Goal: Information Seeking & Learning: Learn about a topic

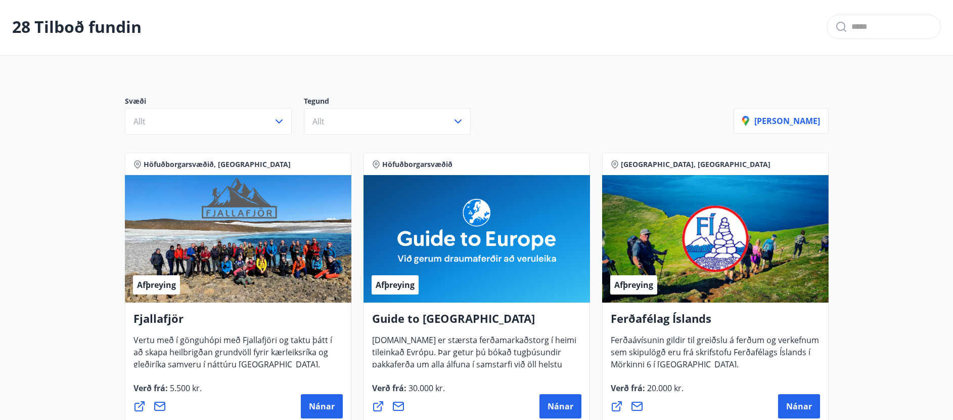
scroll to position [44, 0]
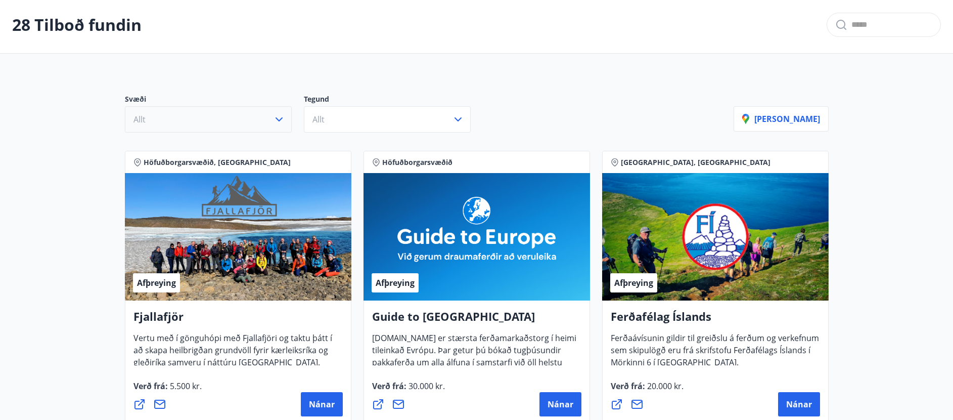
click at [279, 116] on icon "button" at bounding box center [279, 119] width 12 height 12
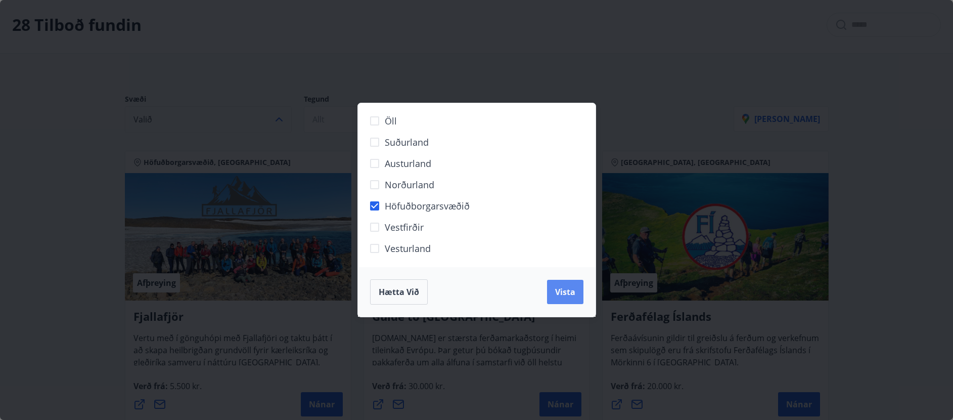
click at [566, 292] on span "Vista" at bounding box center [565, 291] width 20 height 11
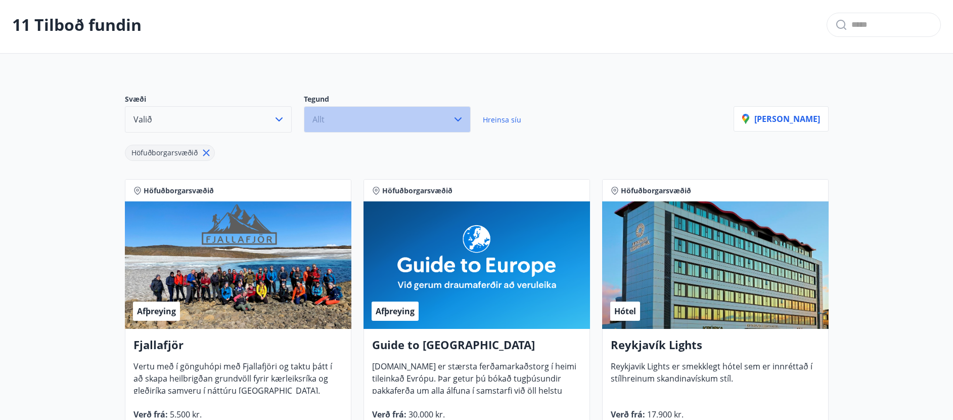
click at [360, 121] on button "Allt" at bounding box center [387, 119] width 167 height 26
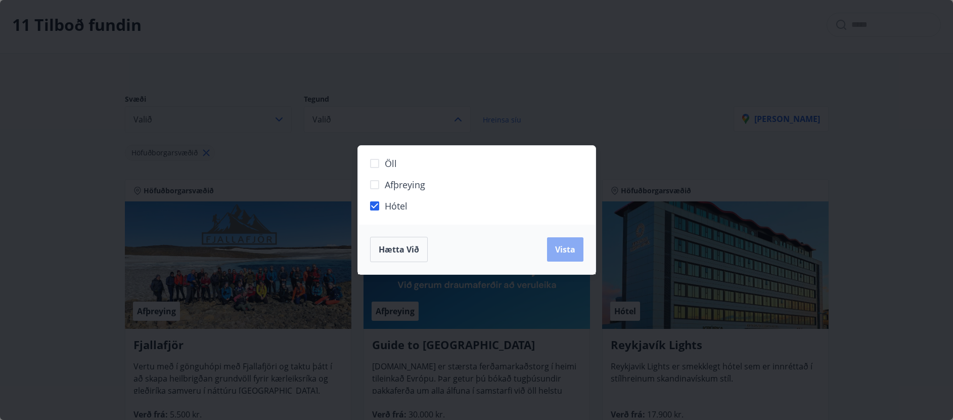
click at [568, 251] on span "Vista" at bounding box center [565, 249] width 20 height 11
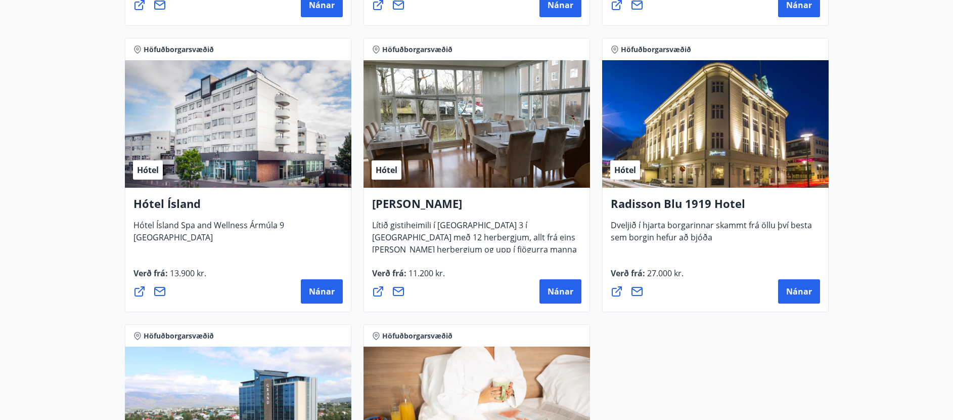
scroll to position [458, 0]
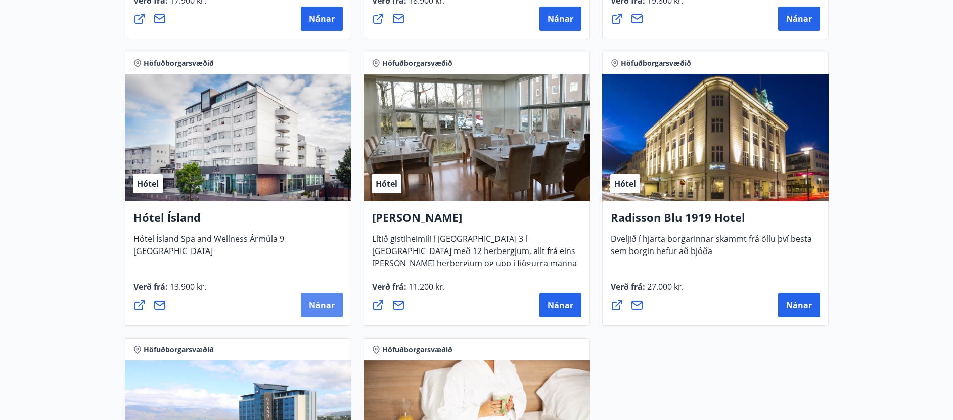
click at [313, 303] on span "Nánar" at bounding box center [322, 304] width 26 height 11
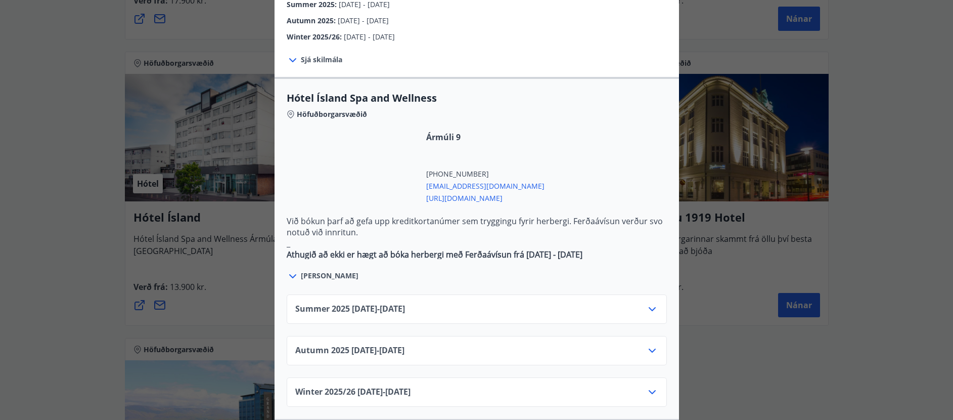
scroll to position [510, 0]
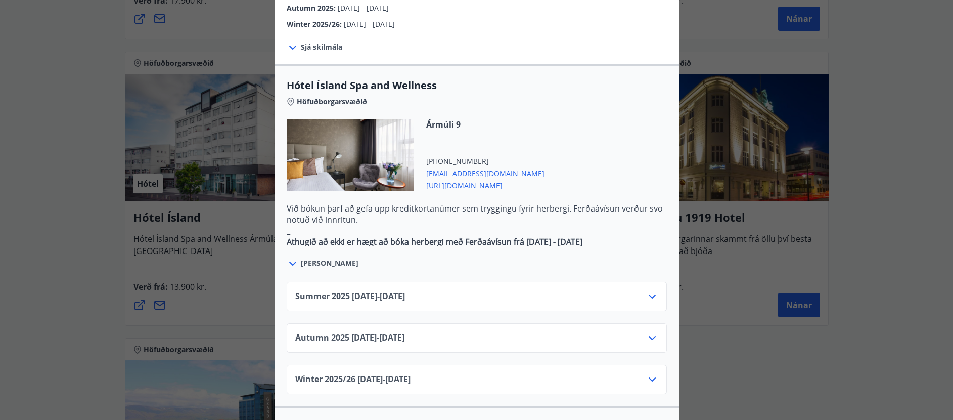
click at [446, 332] on div "Autumn [PHONE_NUMBER][DATE] - [DATE]" at bounding box center [476, 342] width 363 height 20
click at [656, 332] on icon at bounding box center [652, 338] width 12 height 12
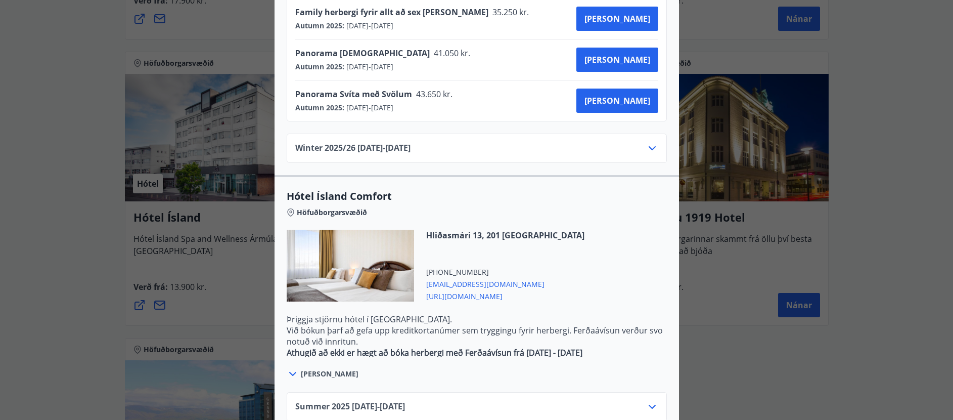
scroll to position [1009, 0]
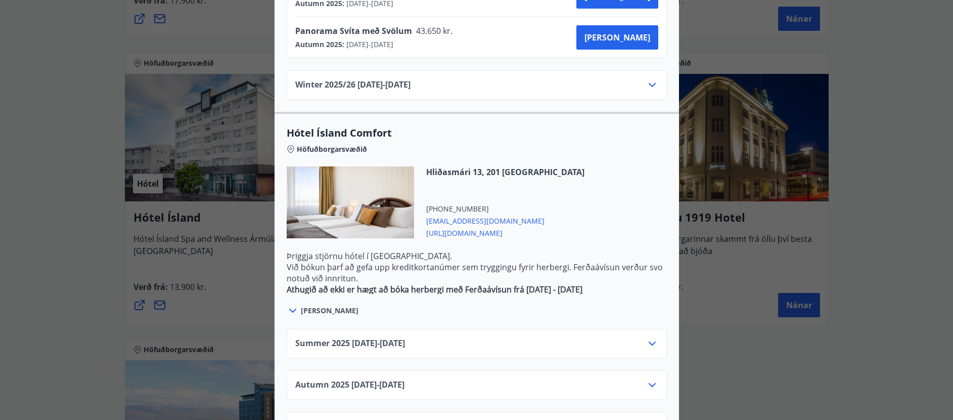
click at [291, 304] on icon at bounding box center [293, 310] width 12 height 12
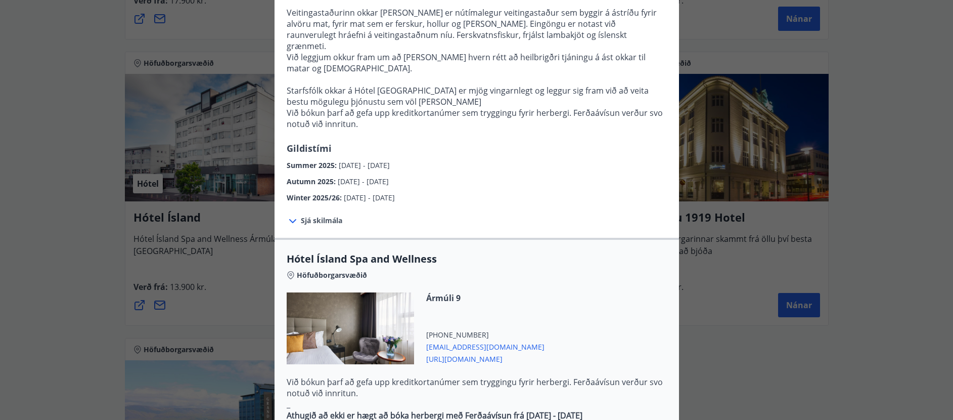
scroll to position [0, 0]
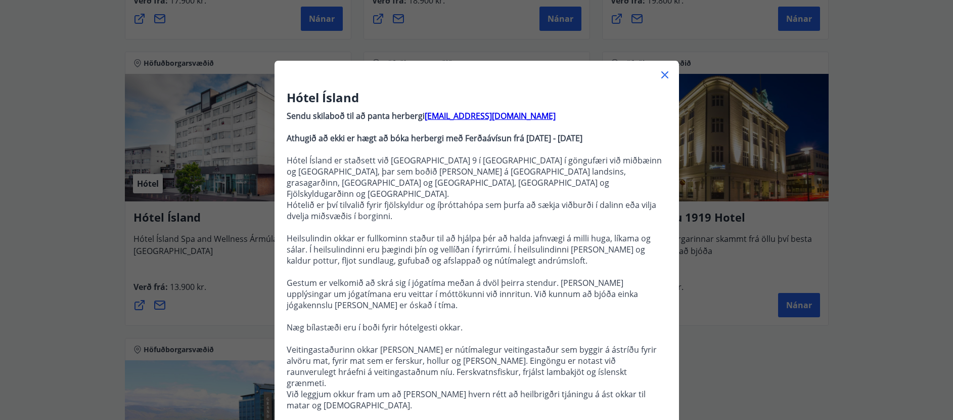
drag, startPoint x: 666, startPoint y: 71, endPoint x: 664, endPoint y: 82, distance: 10.9
click at [666, 72] on icon at bounding box center [665, 75] width 12 height 12
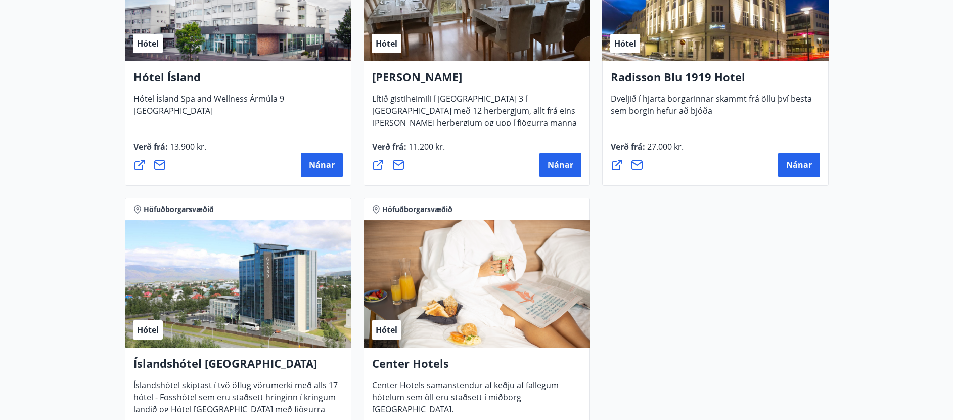
scroll to position [553, 0]
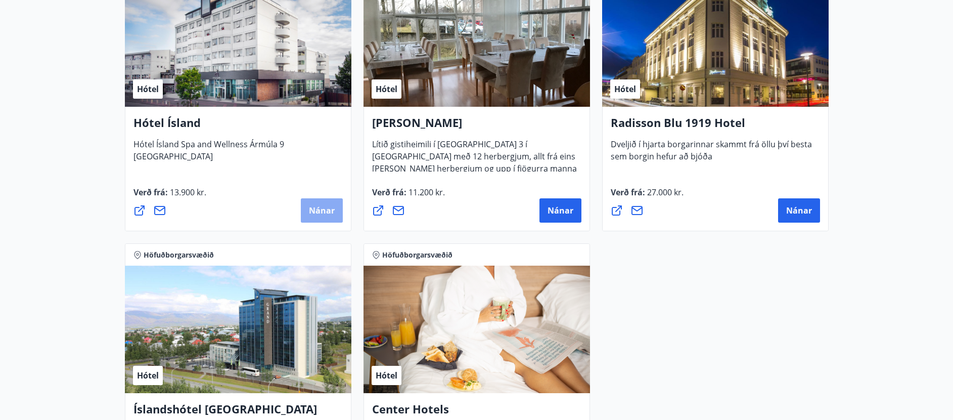
click at [319, 208] on span "Nánar" at bounding box center [322, 210] width 26 height 11
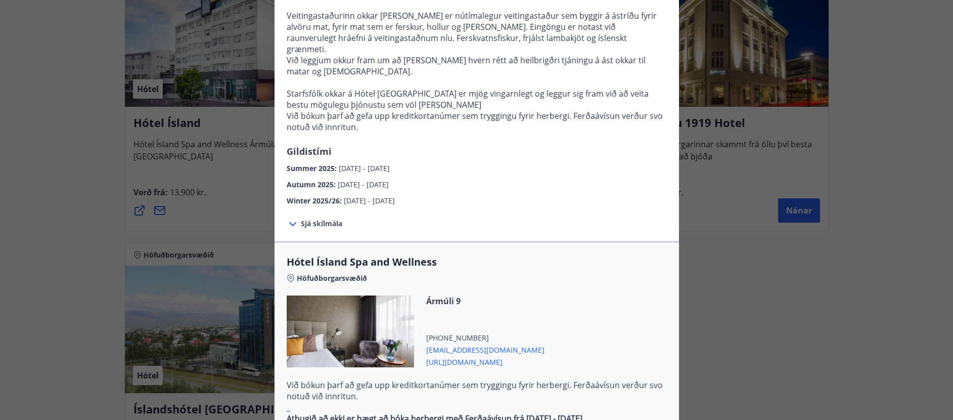
scroll to position [256, 0]
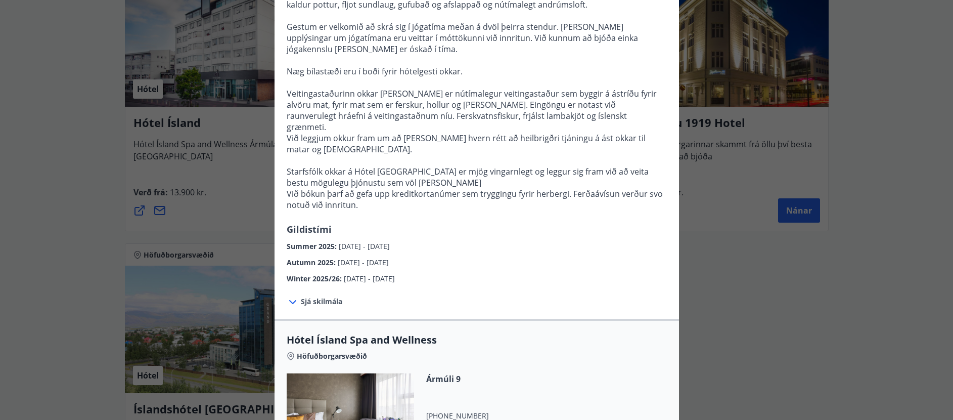
click at [293, 296] on icon at bounding box center [293, 302] width 12 height 12
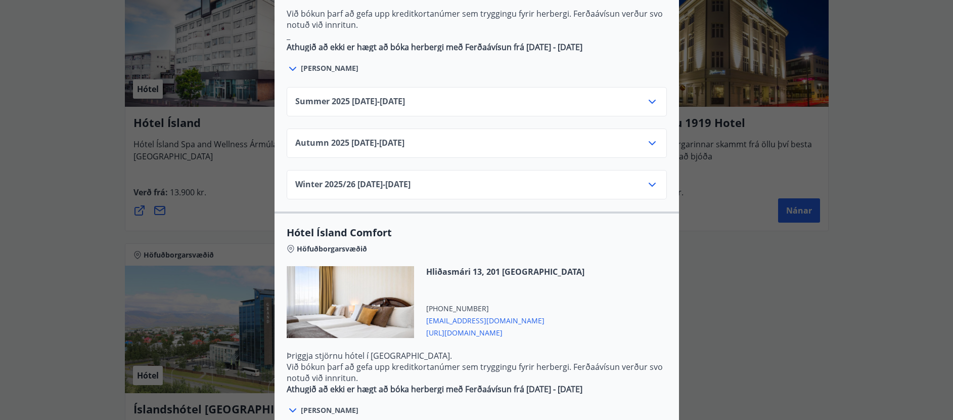
scroll to position [856, 0]
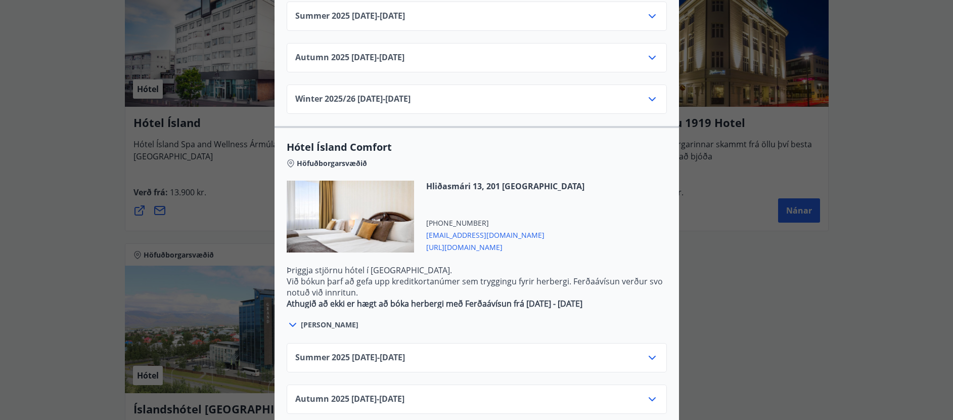
click at [451, 393] on div "Autumn [PHONE_NUMBER][DATE] - [DATE]" at bounding box center [476, 403] width 363 height 20
click at [654, 393] on icon at bounding box center [652, 399] width 12 height 12
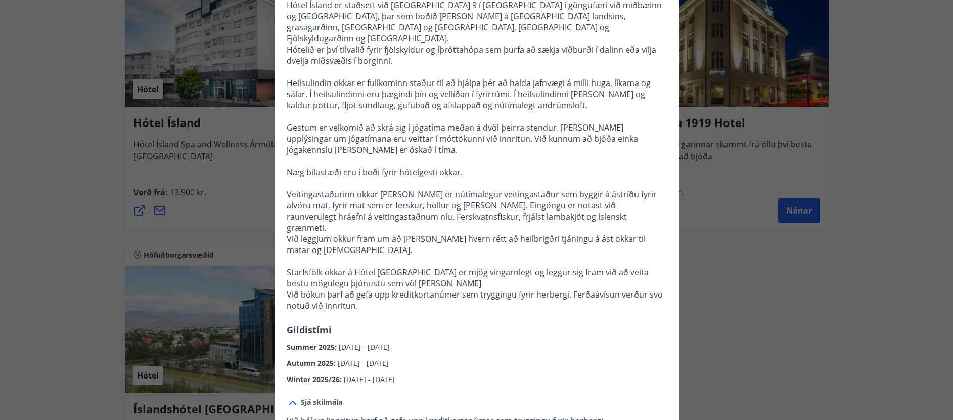
scroll to position [0, 0]
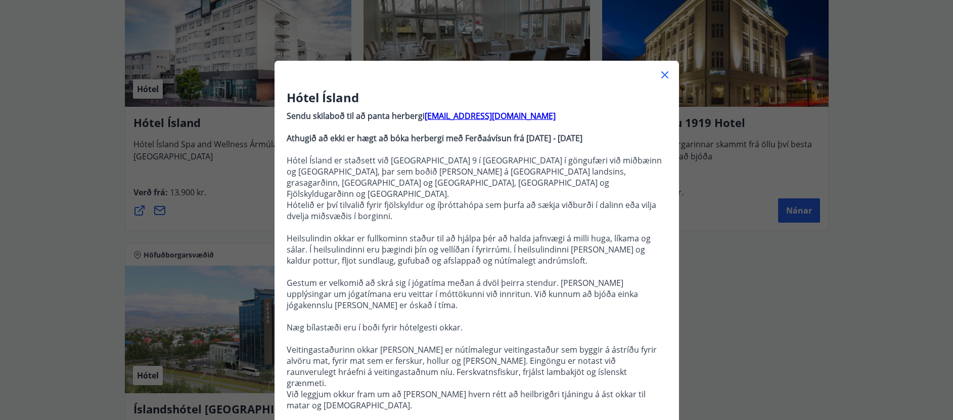
click at [663, 72] on icon at bounding box center [665, 75] width 12 height 12
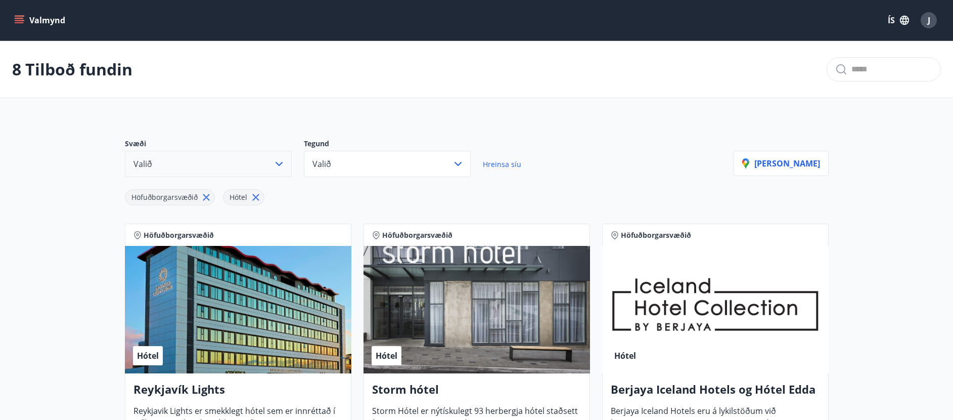
click at [278, 162] on icon "button" at bounding box center [279, 164] width 12 height 12
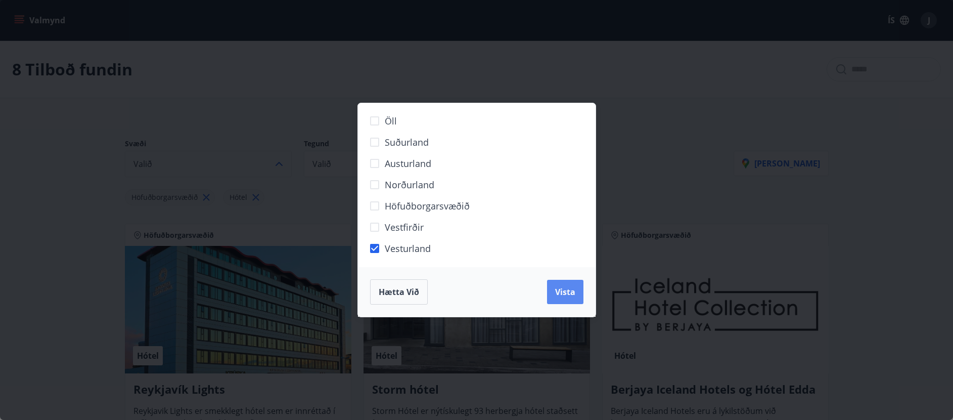
click at [561, 296] on button "Vista" at bounding box center [565, 292] width 36 height 24
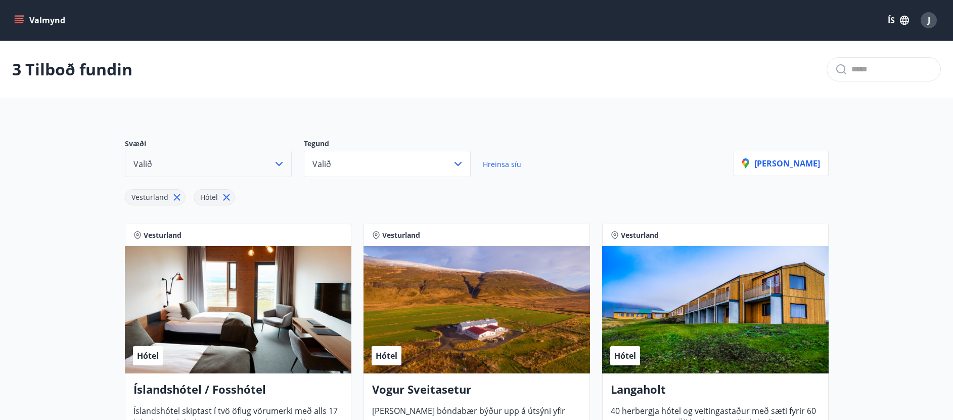
click at [279, 162] on icon "button" at bounding box center [279, 164] width 12 height 12
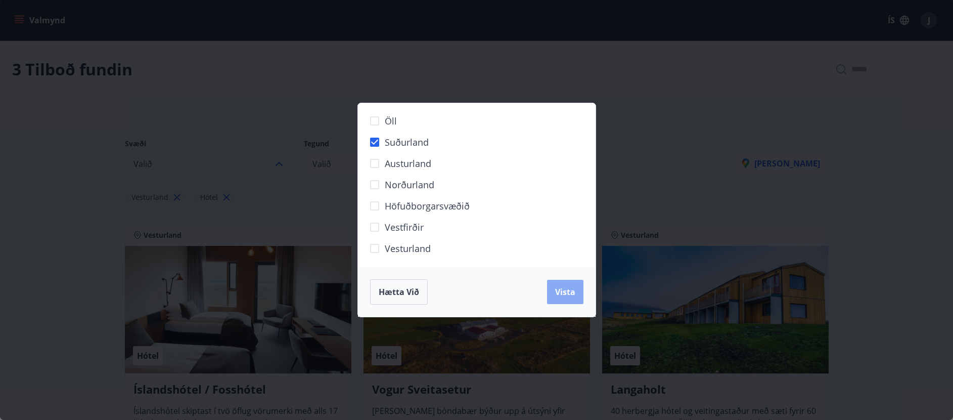
click at [565, 296] on span "Vista" at bounding box center [565, 291] width 20 height 11
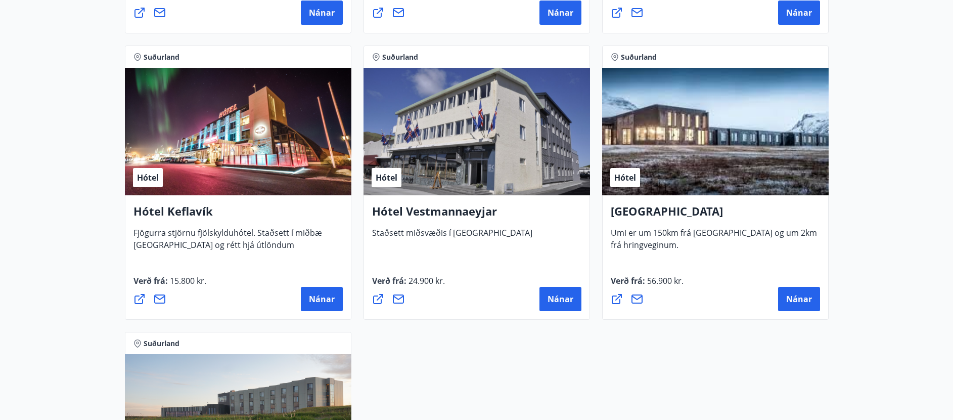
scroll to position [440, 0]
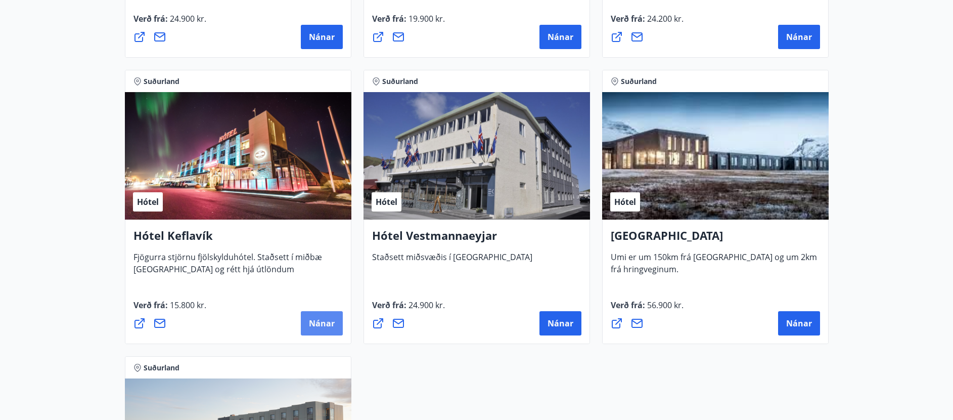
click at [319, 323] on span "Nánar" at bounding box center [322, 323] width 26 height 11
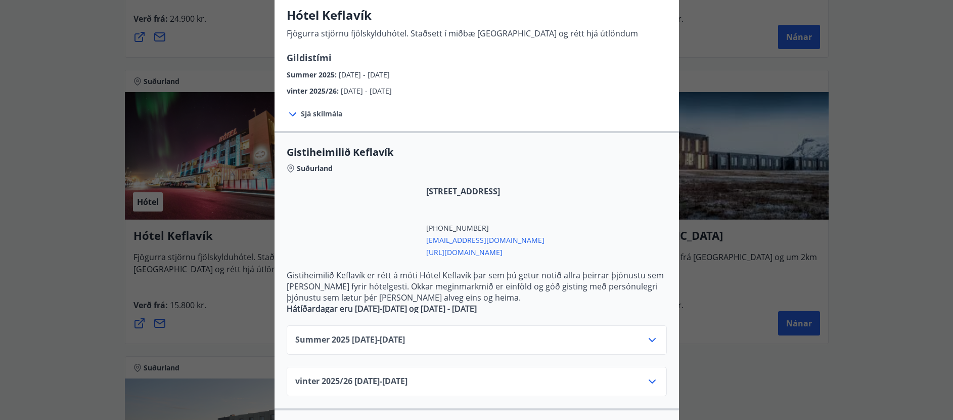
scroll to position [136, 0]
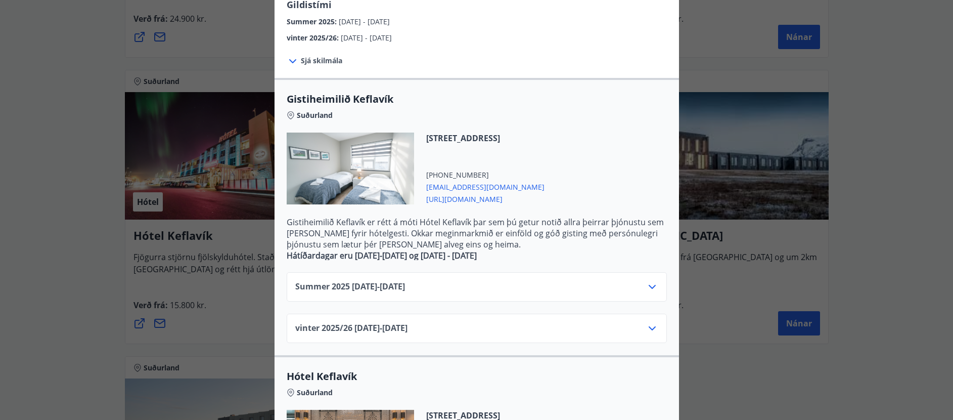
click at [652, 287] on icon at bounding box center [652, 287] width 12 height 12
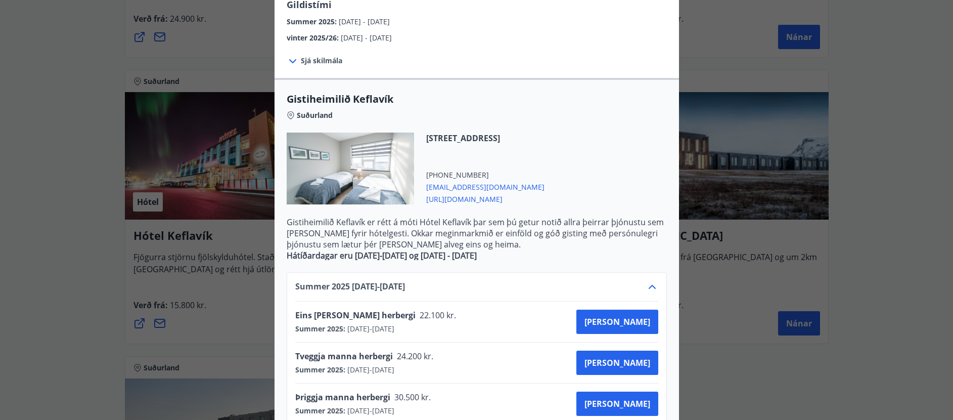
click at [652, 287] on icon at bounding box center [652, 287] width 12 height 12
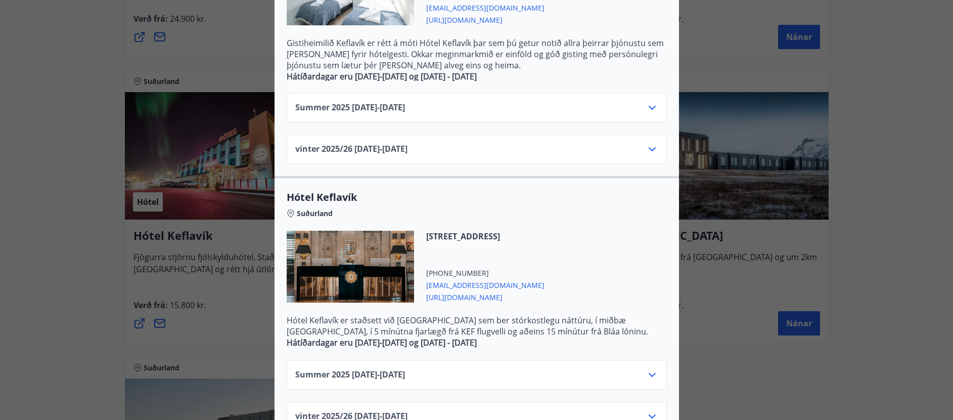
scroll to position [338, 0]
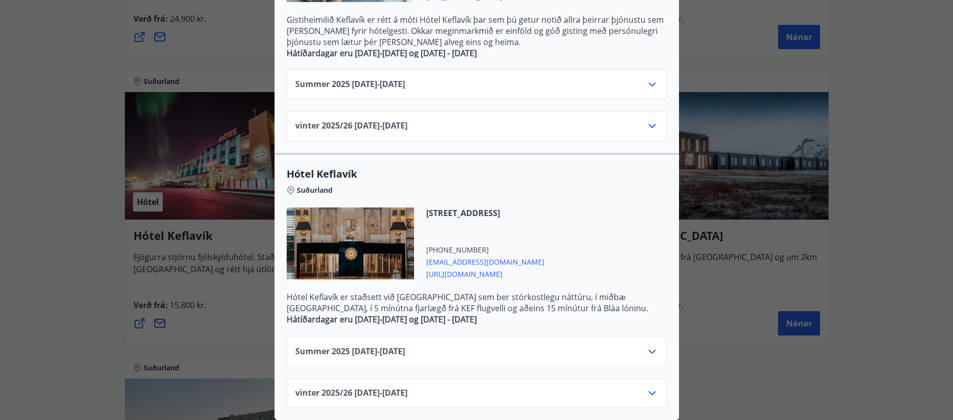
click at [649, 353] on icon at bounding box center [652, 351] width 12 height 12
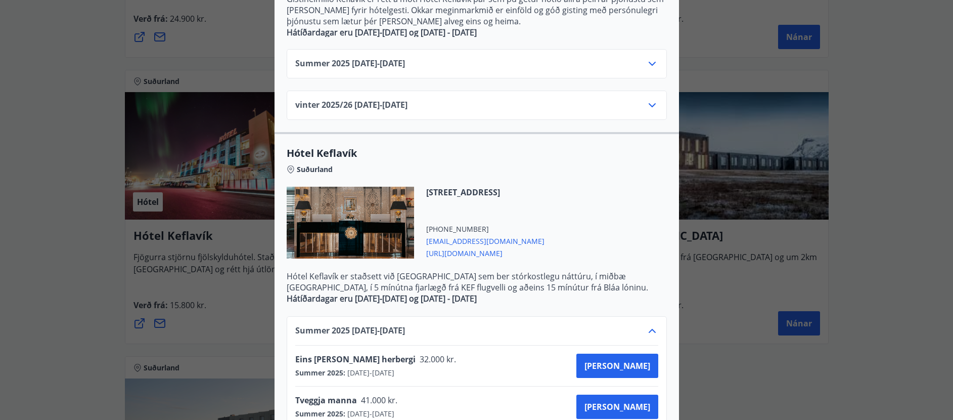
scroll to position [378, 0]
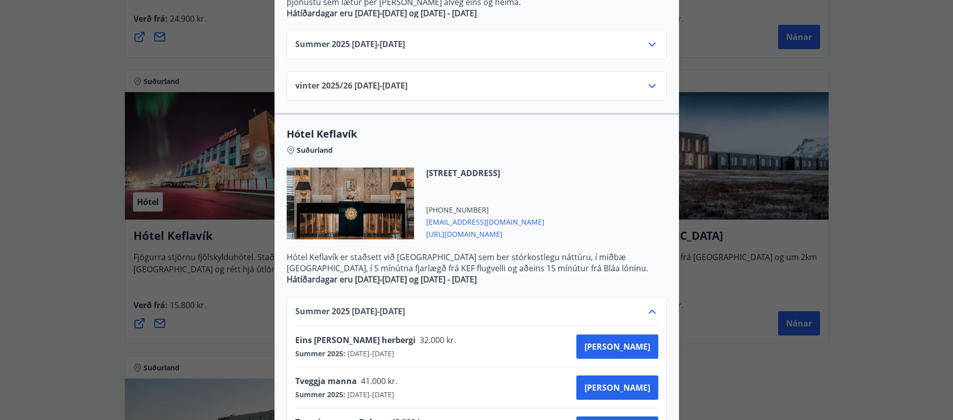
click at [652, 309] on icon at bounding box center [652, 311] width 12 height 12
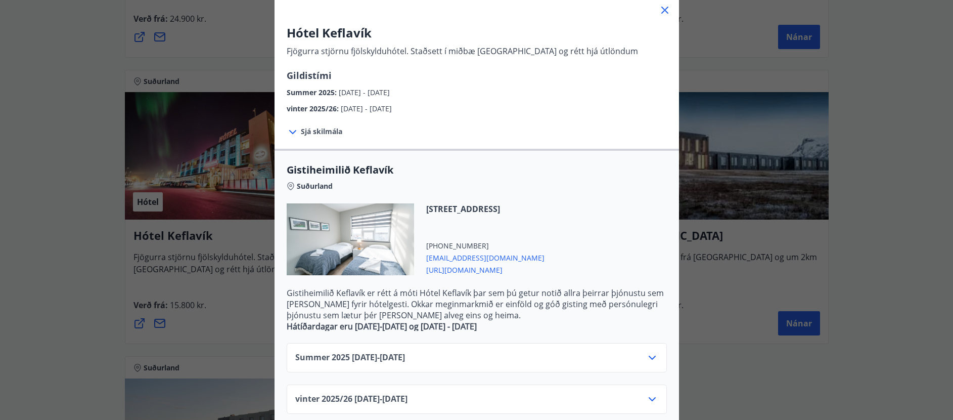
scroll to position [0, 0]
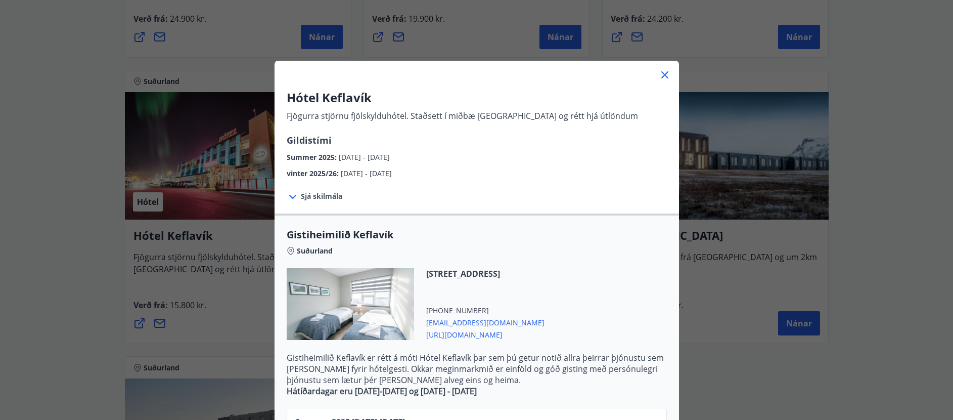
click at [667, 73] on icon at bounding box center [665, 75] width 12 height 12
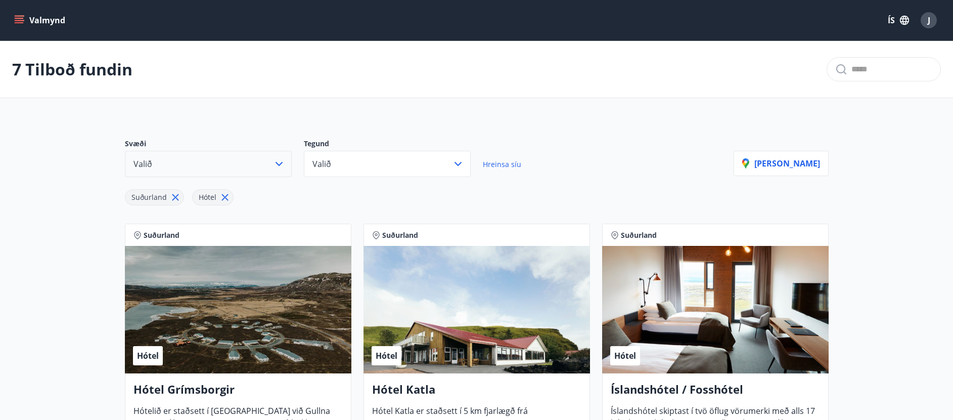
click at [283, 161] on icon "button" at bounding box center [279, 164] width 12 height 12
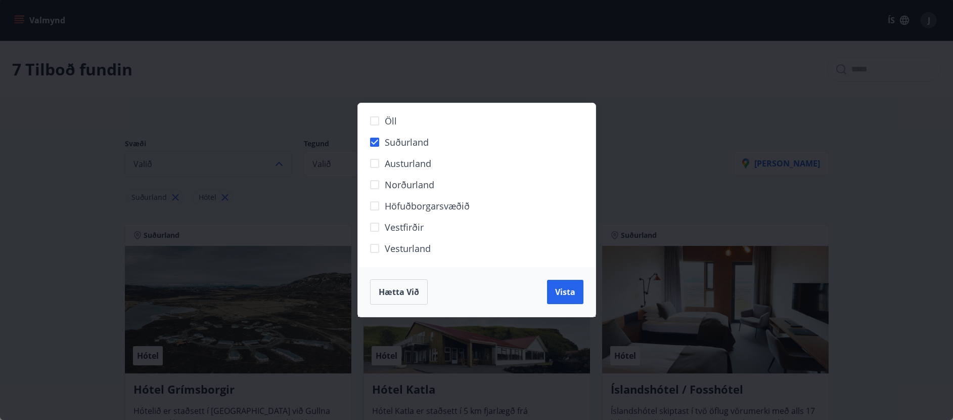
click at [393, 293] on span "Hætta við" at bounding box center [399, 291] width 40 height 11
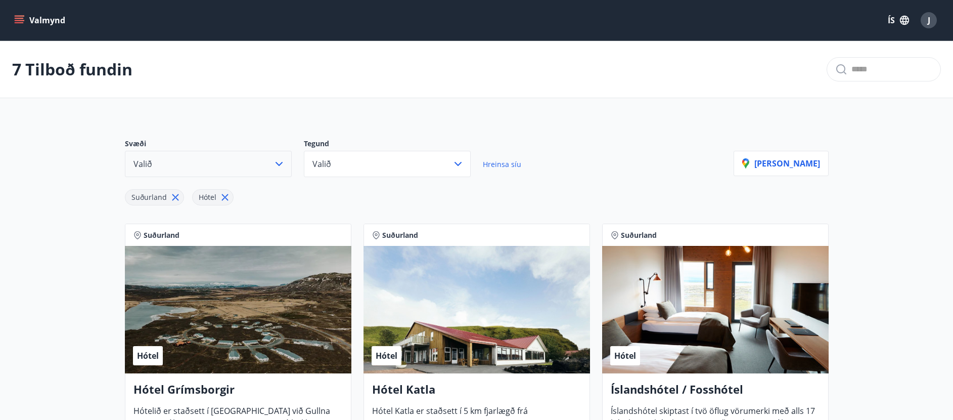
click at [275, 163] on icon "button" at bounding box center [279, 164] width 12 height 12
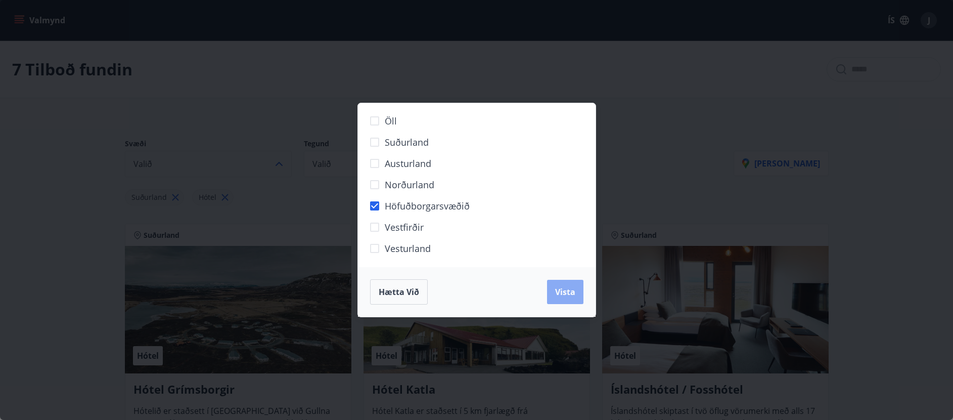
click at [569, 295] on span "Vista" at bounding box center [565, 291] width 20 height 11
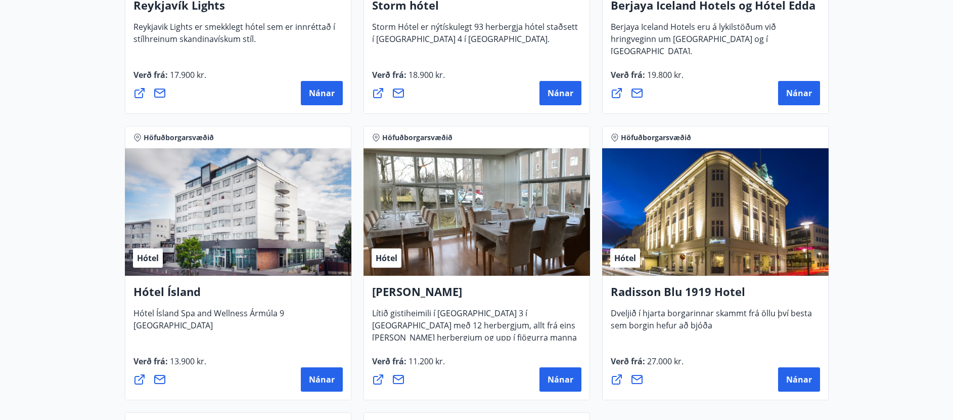
scroll to position [386, 0]
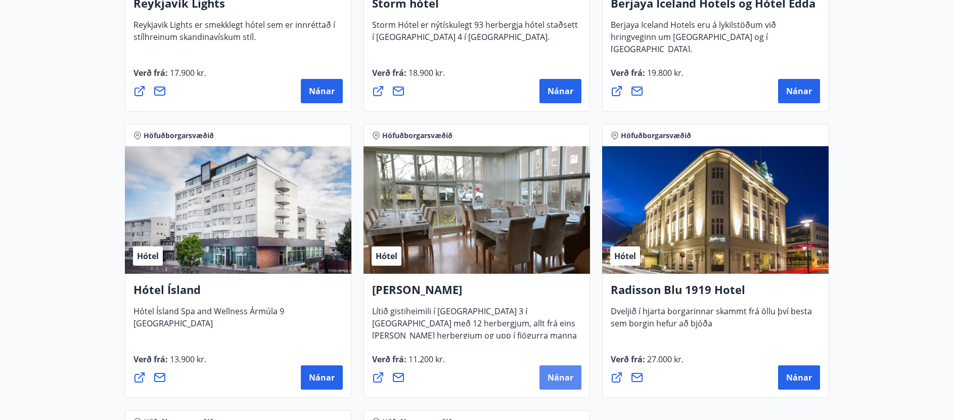
click at [554, 378] on span "Nánar" at bounding box center [561, 377] width 26 height 11
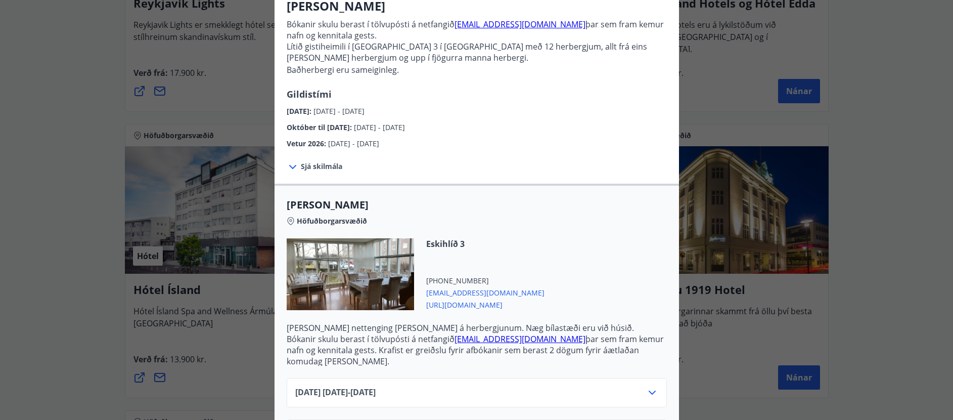
scroll to position [164, 0]
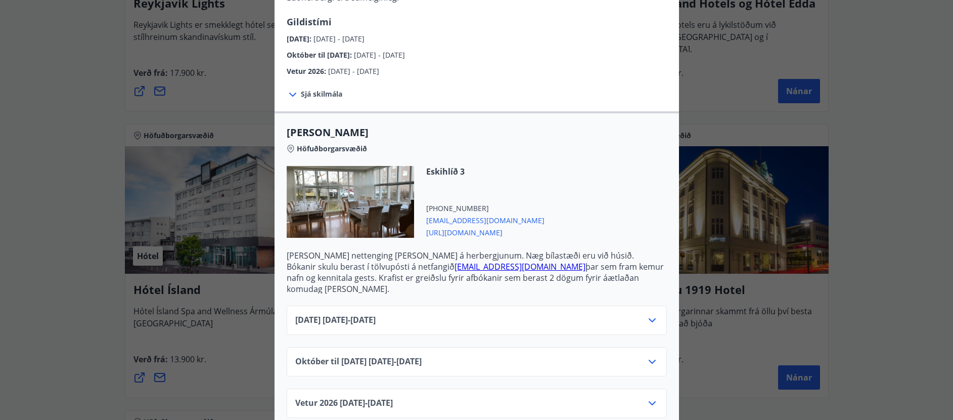
click at [654, 356] on icon at bounding box center [652, 361] width 12 height 12
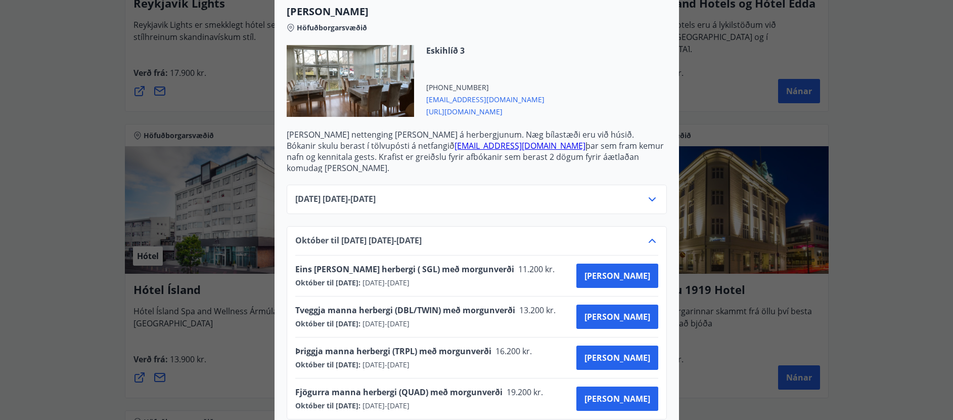
scroll to position [328, 0]
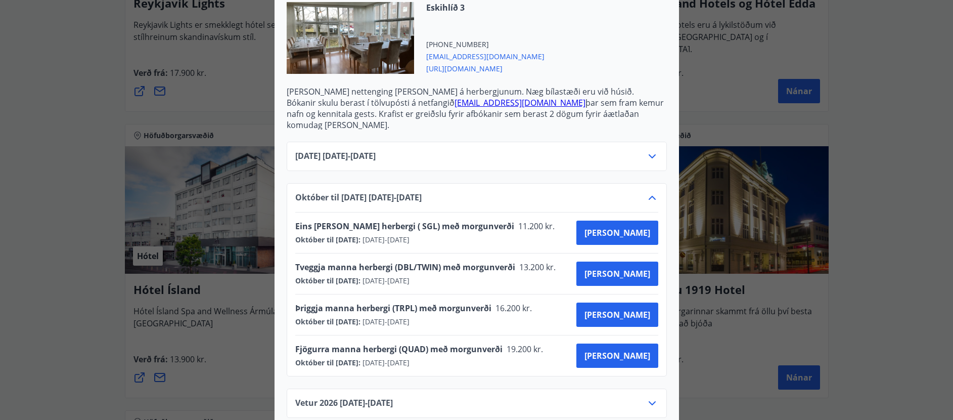
click at [654, 192] on icon at bounding box center [652, 198] width 12 height 12
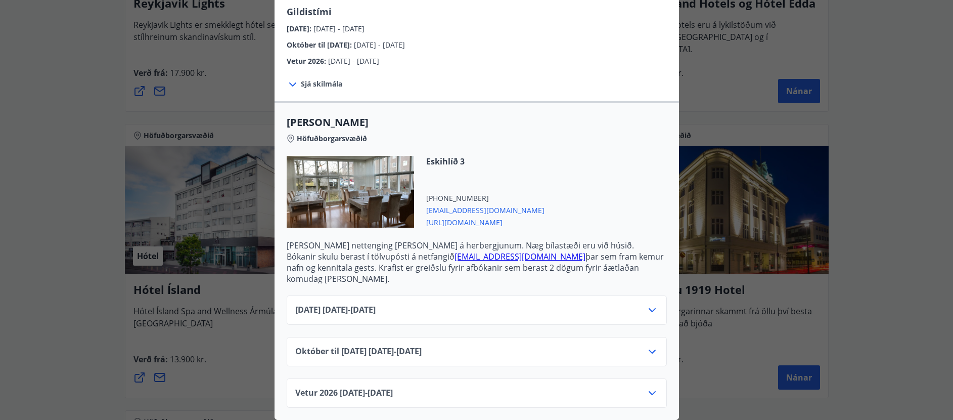
scroll to position [164, 0]
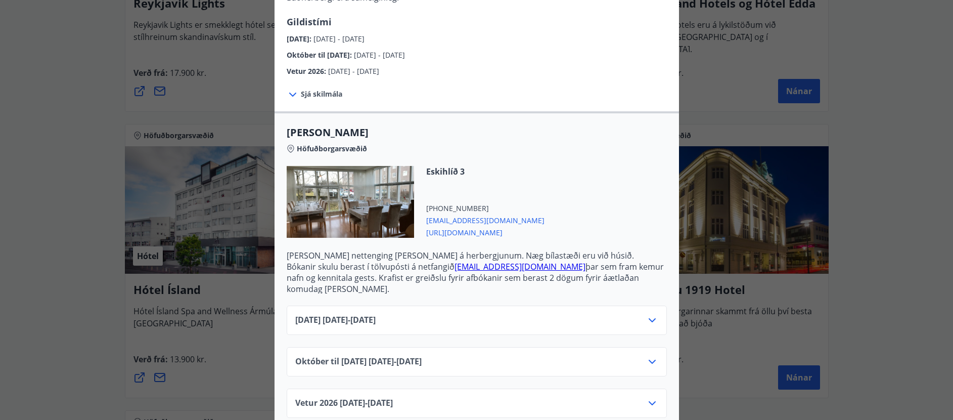
click at [468, 233] on span "[URL][DOMAIN_NAME]" at bounding box center [485, 232] width 118 height 12
